Goal: Information Seeking & Learning: Find specific fact

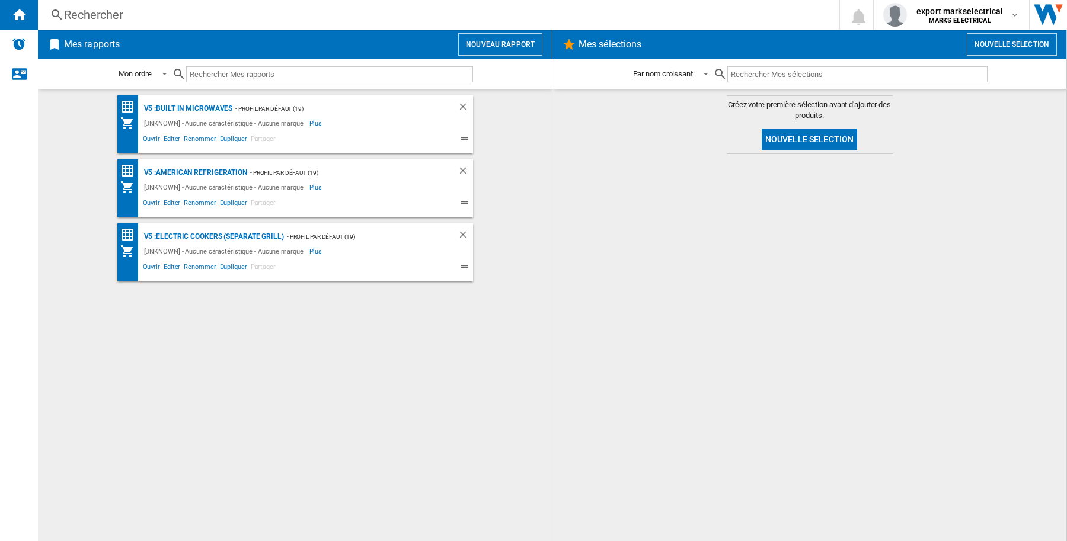
click at [116, 18] on div "Rechercher" at bounding box center [436, 15] width 744 height 17
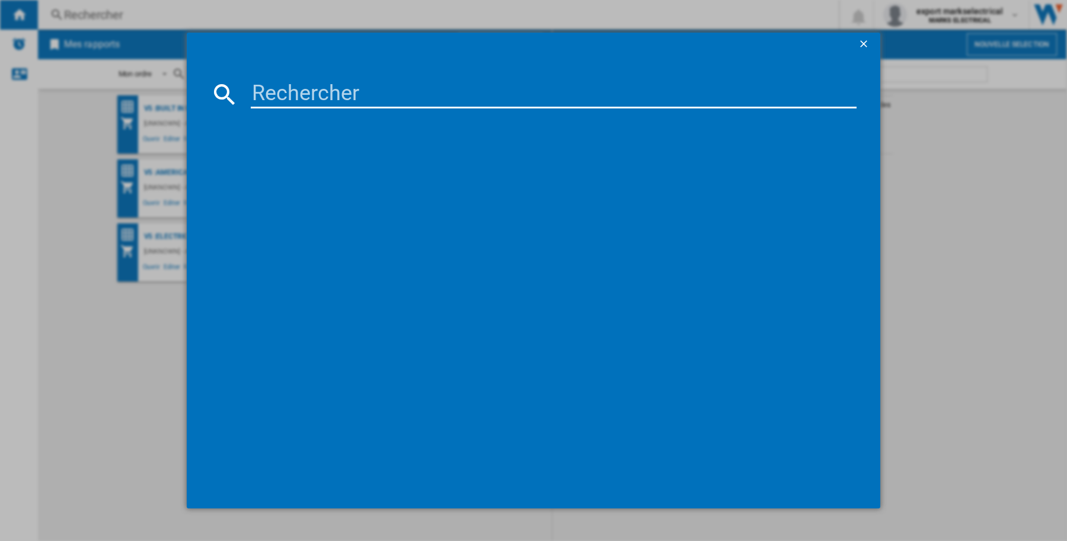
click at [362, 90] on input at bounding box center [554, 94] width 606 height 28
paste input "SONY K65S38B BLACK 65""
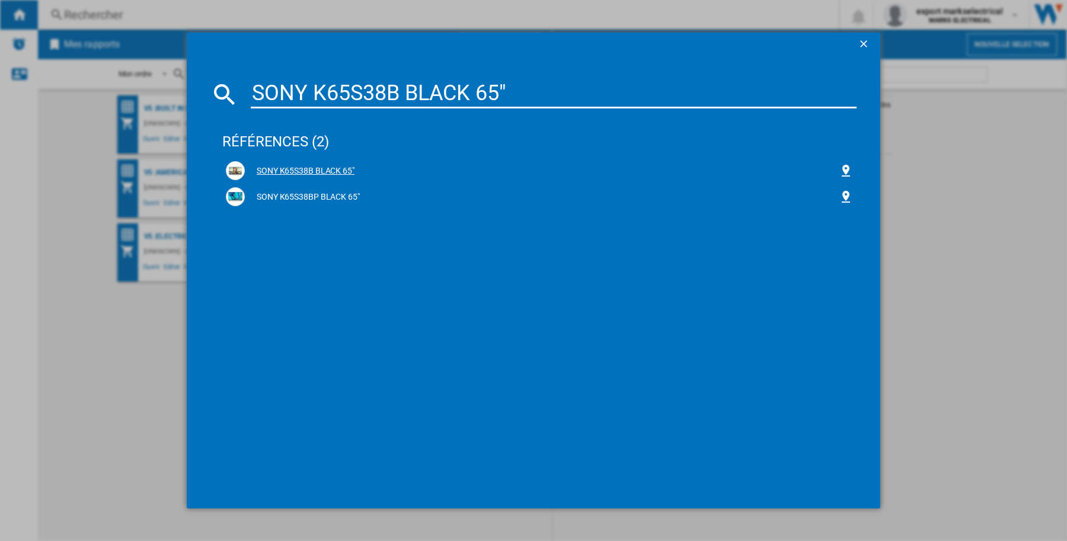
type input "SONY K65S38B BLACK 65""
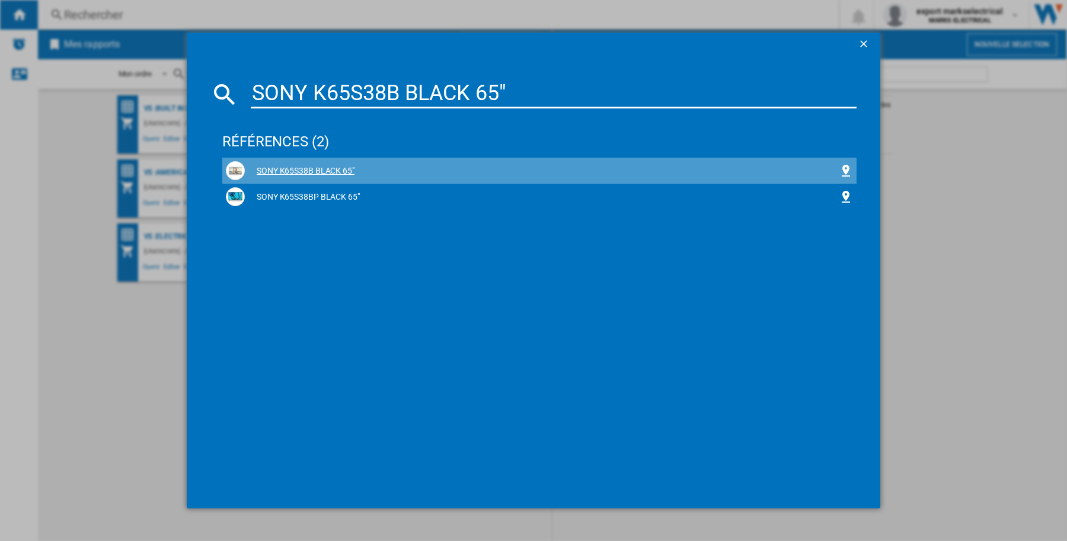
click at [341, 173] on div "SONY K65S38B BLACK 65"" at bounding box center [542, 171] width 594 height 12
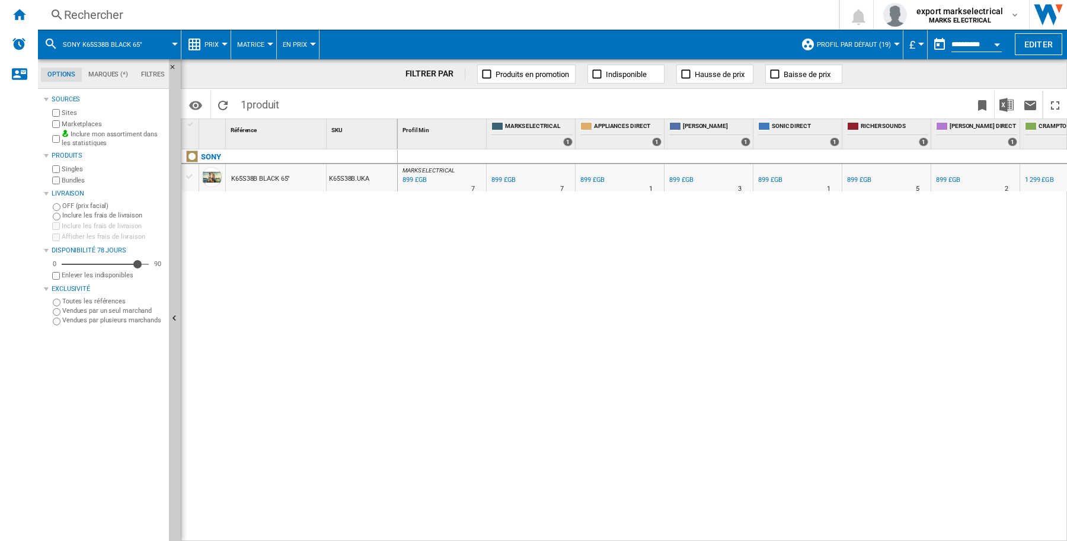
click at [87, 21] on div "Rechercher" at bounding box center [436, 15] width 744 height 17
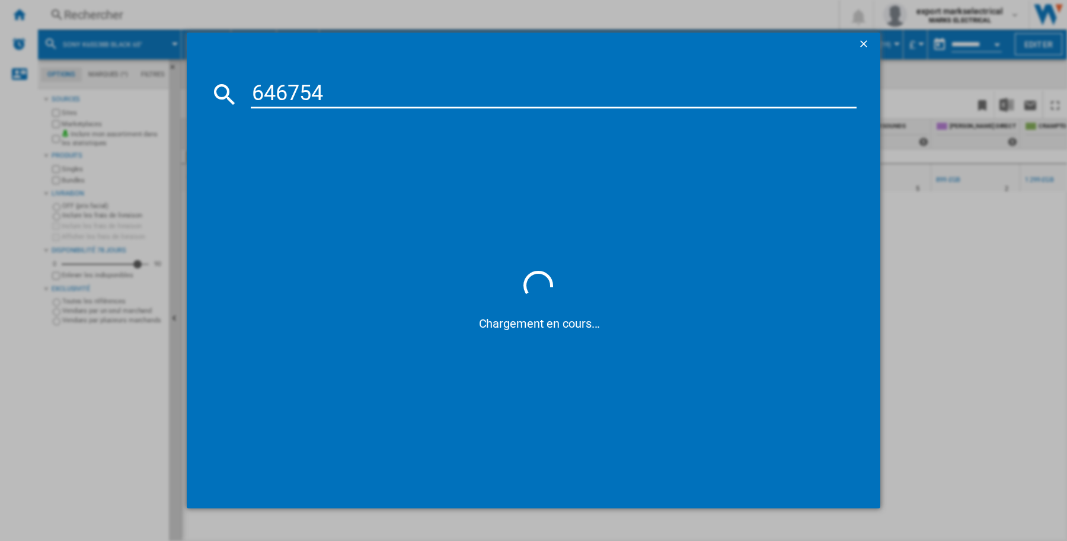
drag, startPoint x: 339, startPoint y: 101, endPoint x: 164, endPoint y: 99, distance: 174.9
click at [164, 99] on div "646754 Chargement en cours..." at bounding box center [533, 270] width 1067 height 541
paste input "SONY K65S38B BLACK 65""
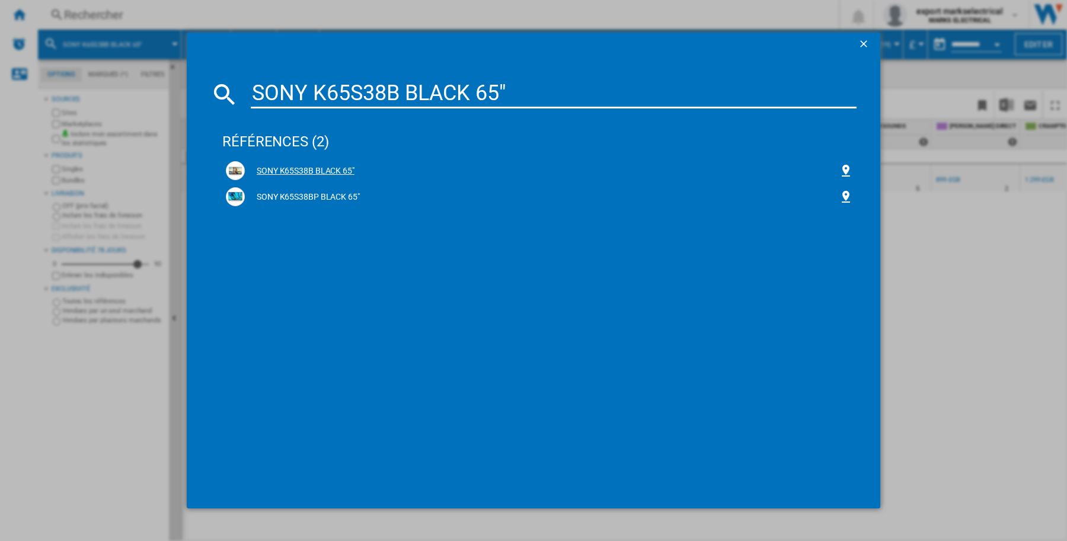
type input "SONY K65S38B BLACK 65""
click at [294, 170] on div "SONY K65S38B BLACK 65"" at bounding box center [542, 171] width 594 height 12
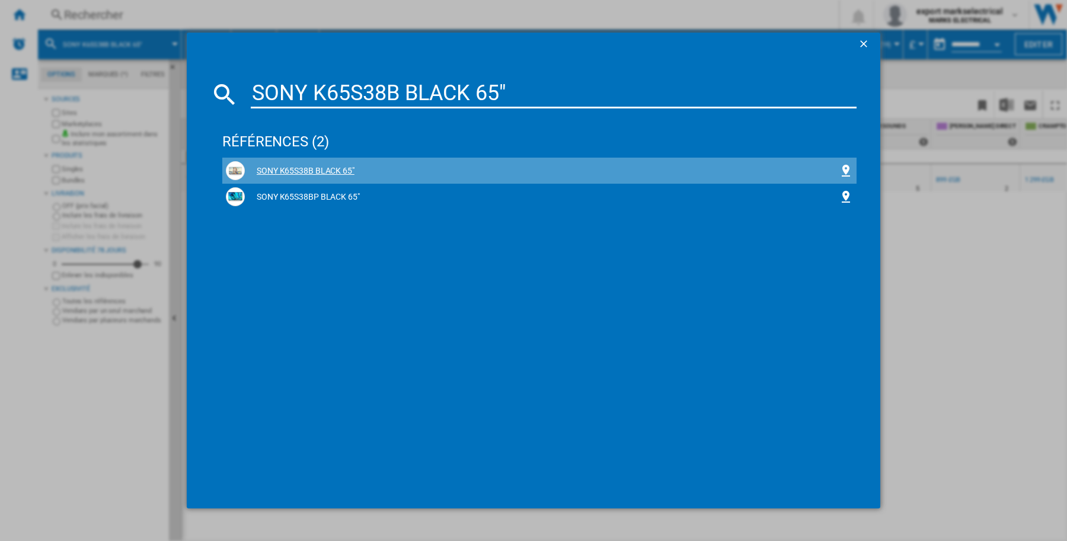
click at [301, 165] on div "SONY K65S38B BLACK 65"" at bounding box center [542, 171] width 594 height 12
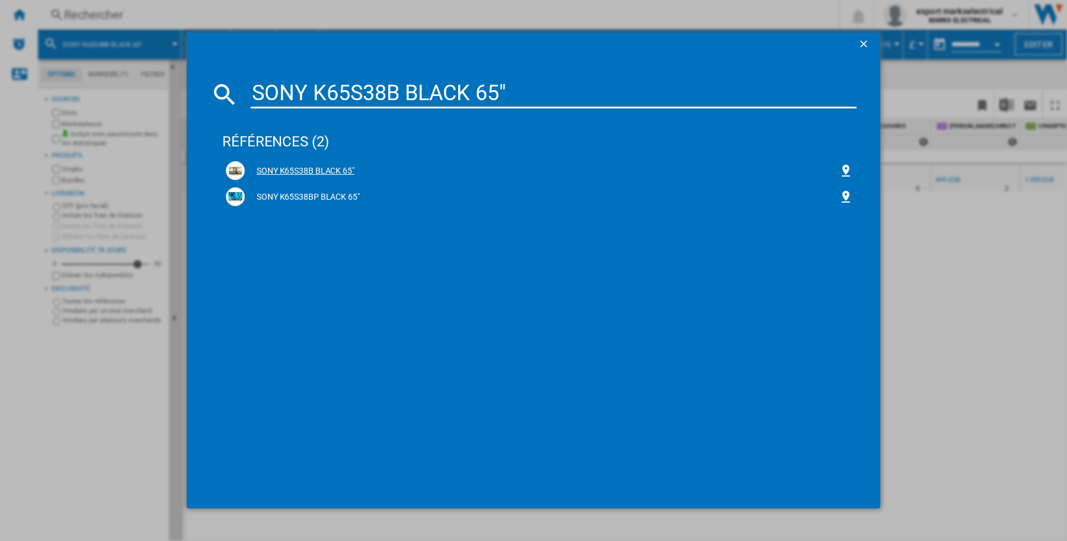
click at [341, 166] on div "SONY K65S38B BLACK 65"" at bounding box center [542, 171] width 594 height 12
click at [315, 173] on div "SONY K65S38B BLACK 65"" at bounding box center [542, 171] width 594 height 12
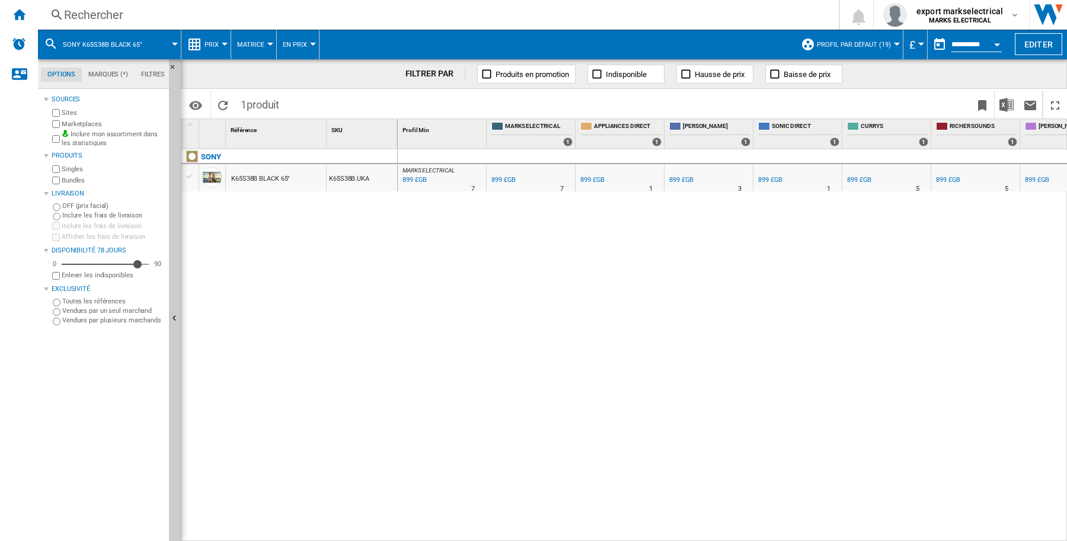
click at [375, 179] on div "K65S38B.UKA" at bounding box center [362, 177] width 71 height 27
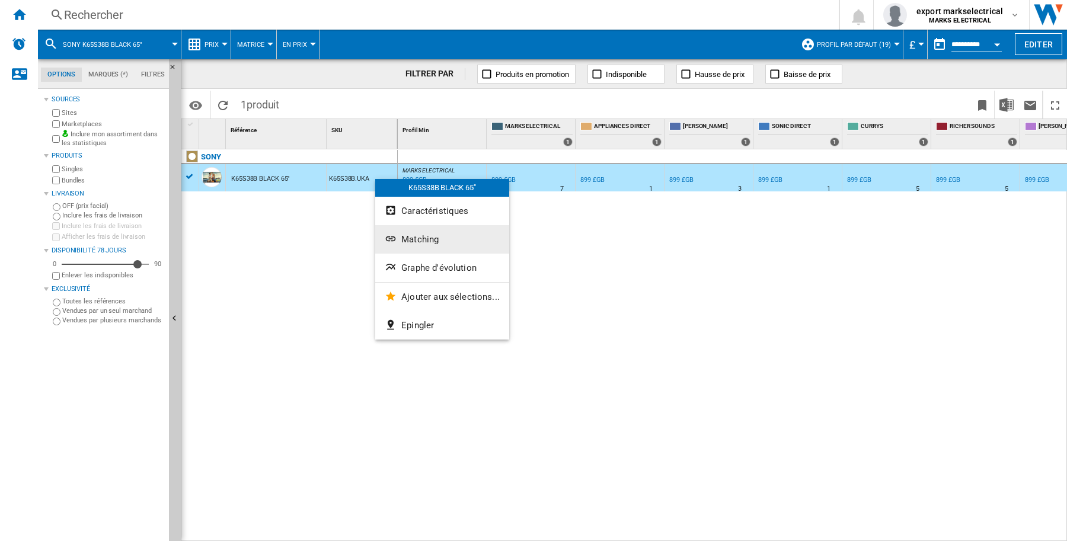
click at [434, 236] on span "Matching" at bounding box center [419, 239] width 37 height 11
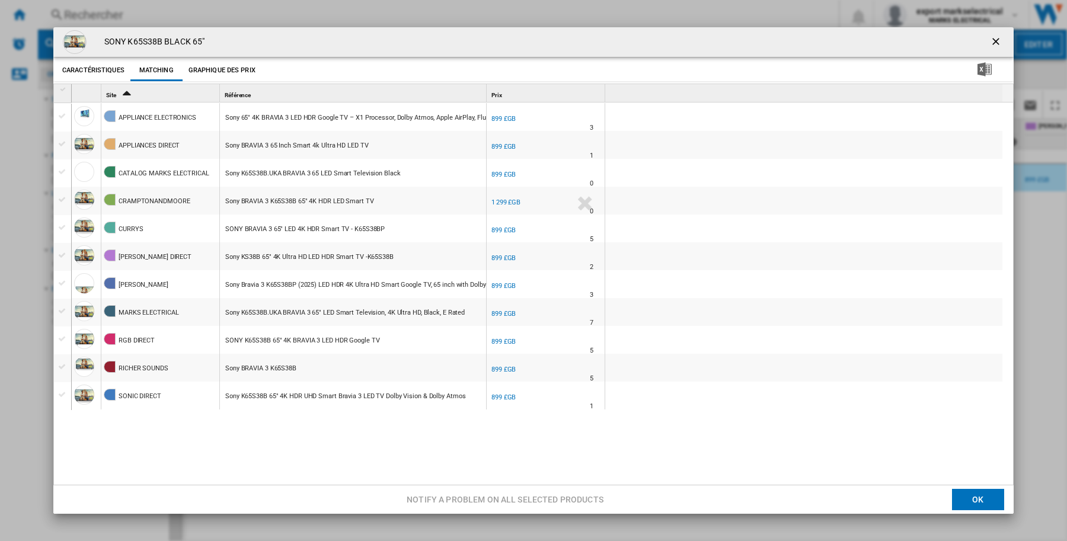
drag, startPoint x: 484, startPoint y: 87, endPoint x: 531, endPoint y: 90, distance: 46.3
click at [531, 90] on div "1 Site 2 Référence 1 Prix 1 1" at bounding box center [537, 93] width 931 height 18
drag, startPoint x: 484, startPoint y: 89, endPoint x: 516, endPoint y: 90, distance: 32.0
click at [516, 89] on div "1 Site 2 Référence 1 Prix 1 1" at bounding box center [537, 93] width 931 height 18
